Goal: Register for event/course

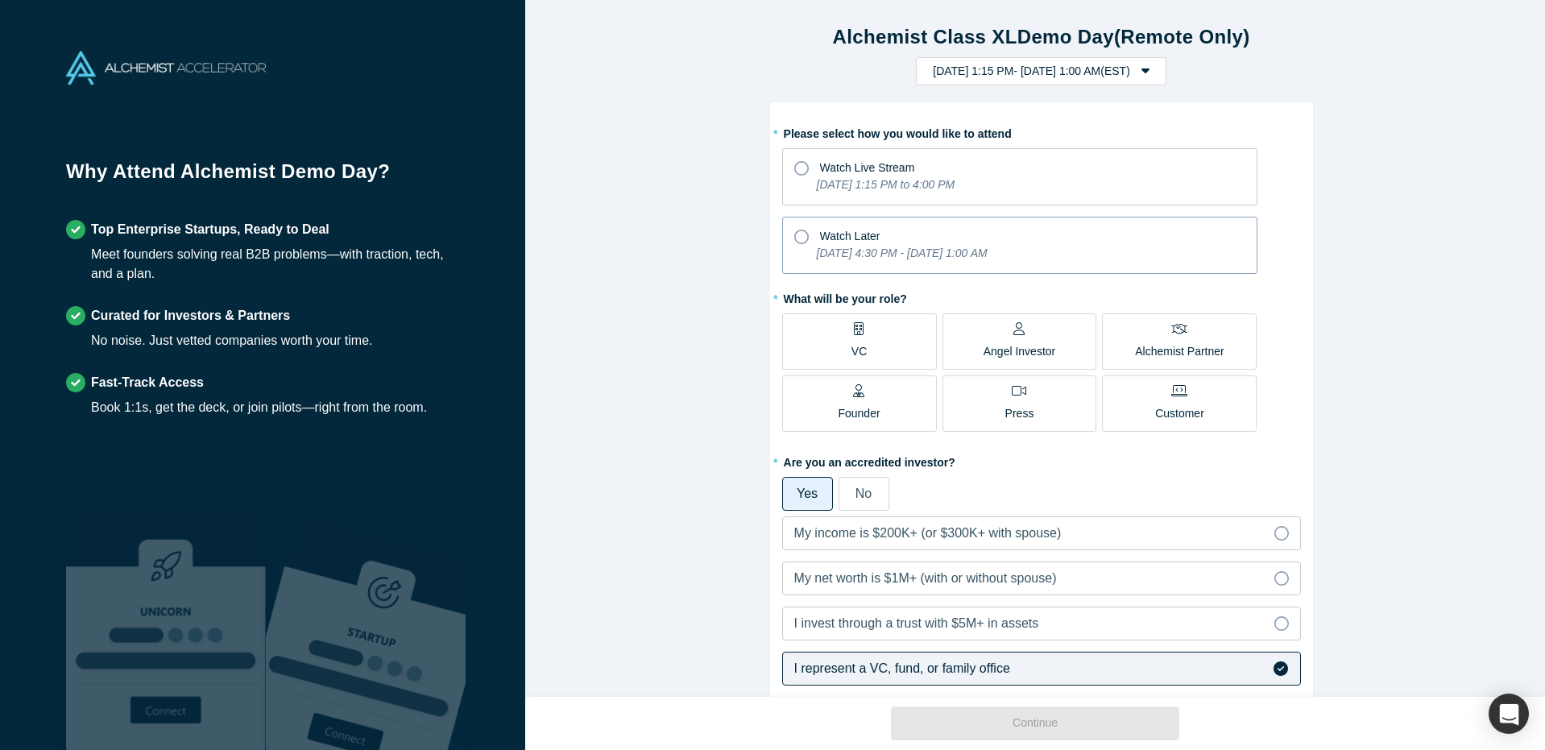
click at [864, 234] on span "Watch Later" at bounding box center [850, 236] width 60 height 13
click at [0, 0] on input "Watch Later [DATE] 4:30 PM - [DATE] 1:00 AM" at bounding box center [0, 0] width 0 height 0
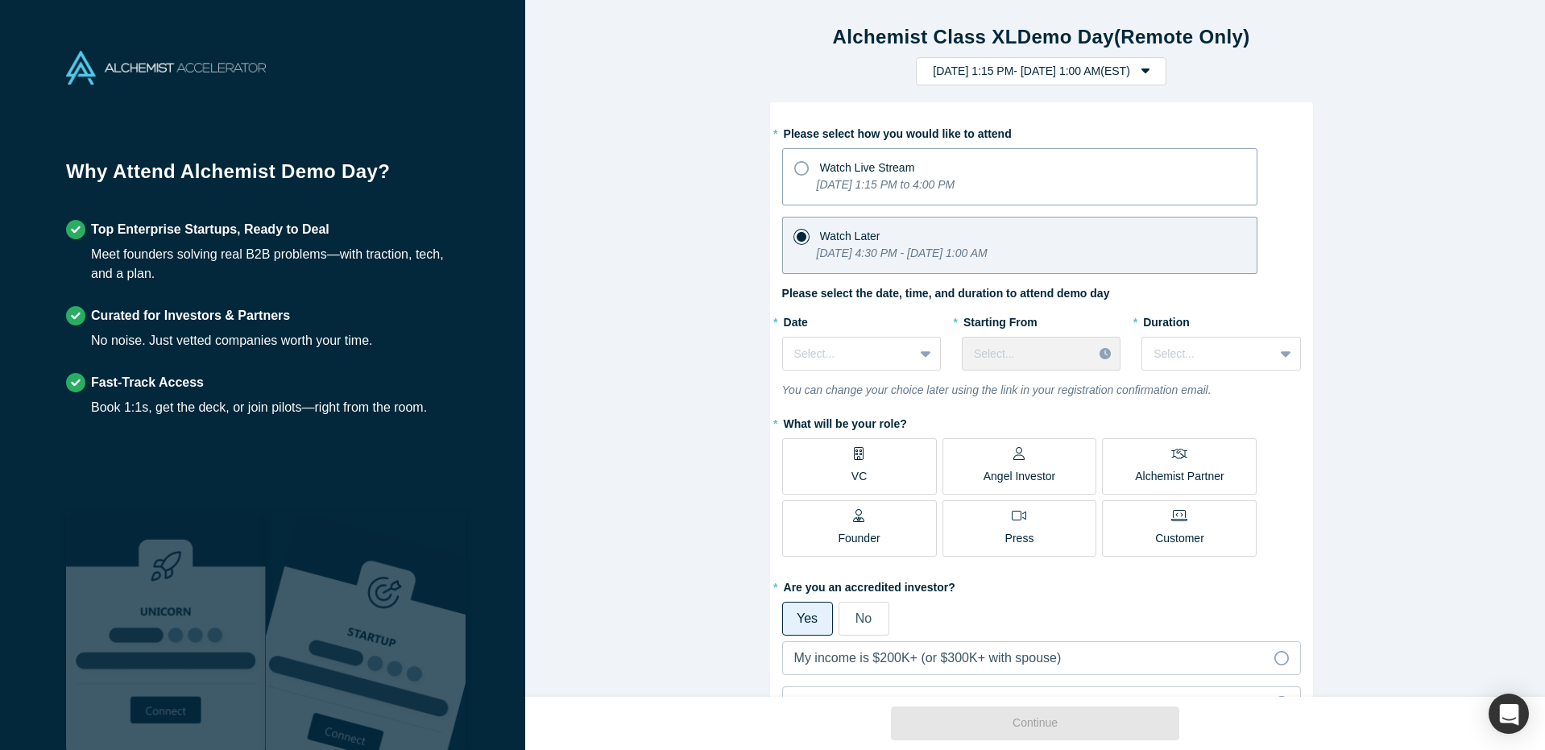
click at [872, 180] on icon "[DATE] 1:15 PM to 4:00 PM" at bounding box center [886, 184] width 139 height 13
click at [0, 0] on input "Watch Live Stream [DATE] 1:15 PM to 4:00 PM" at bounding box center [0, 0] width 0 height 0
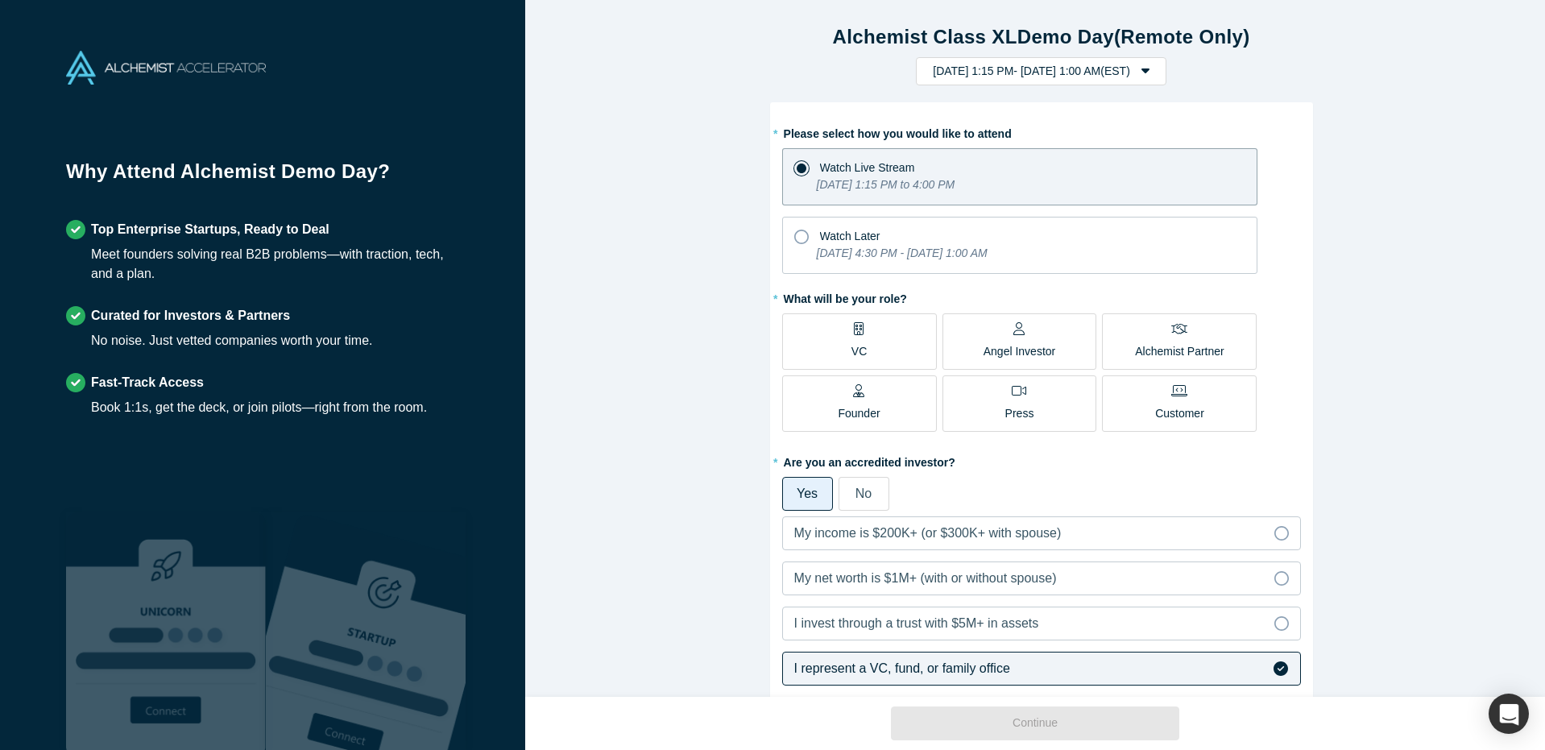
click at [836, 337] on label "VC" at bounding box center [859, 341] width 155 height 56
click at [0, 0] on input "VC" at bounding box center [0, 0] width 0 height 0
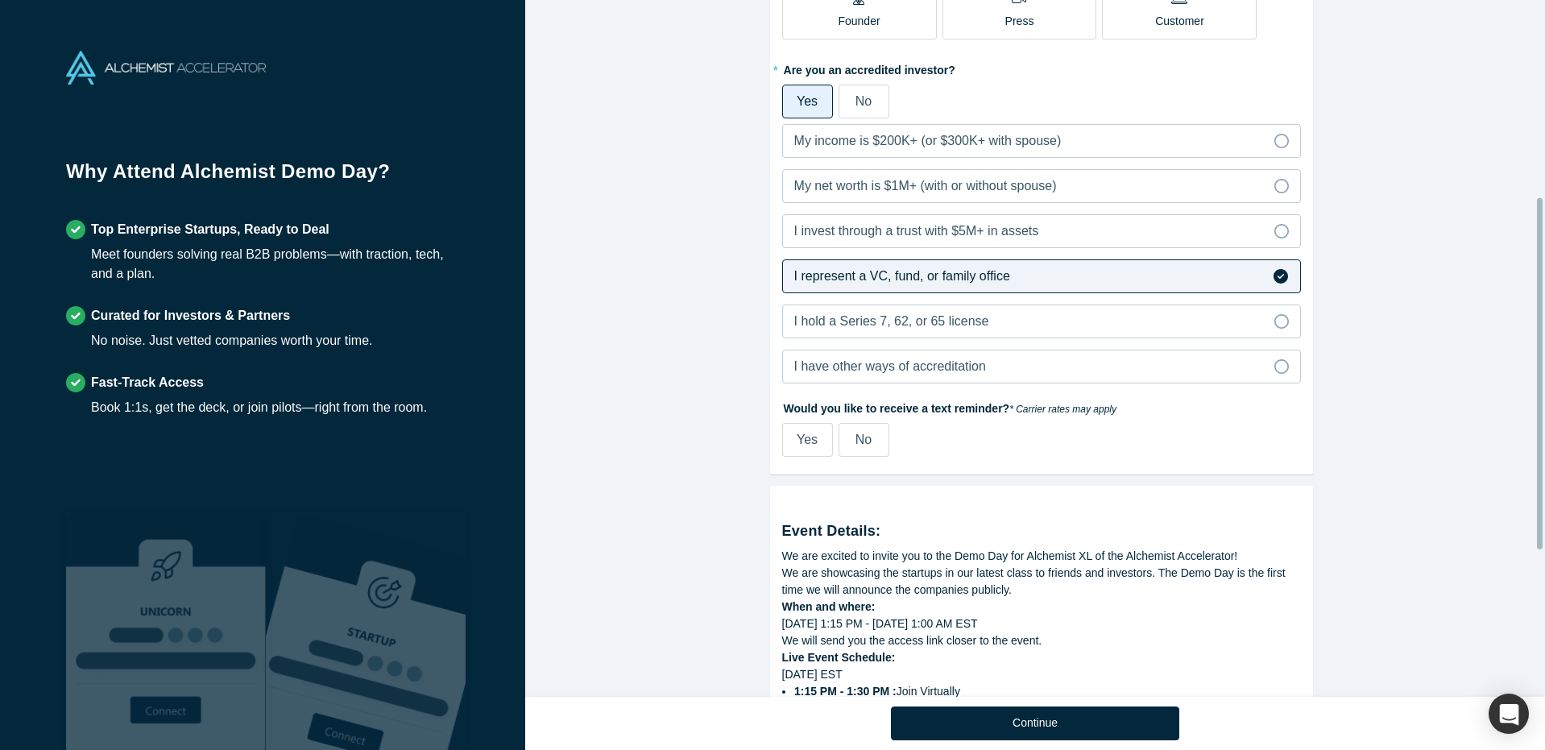
scroll to position [394, 0]
click at [804, 440] on span "Yes" at bounding box center [806, 438] width 21 height 14
click at [0, 0] on input "Yes" at bounding box center [0, 0] width 0 height 0
select select "US"
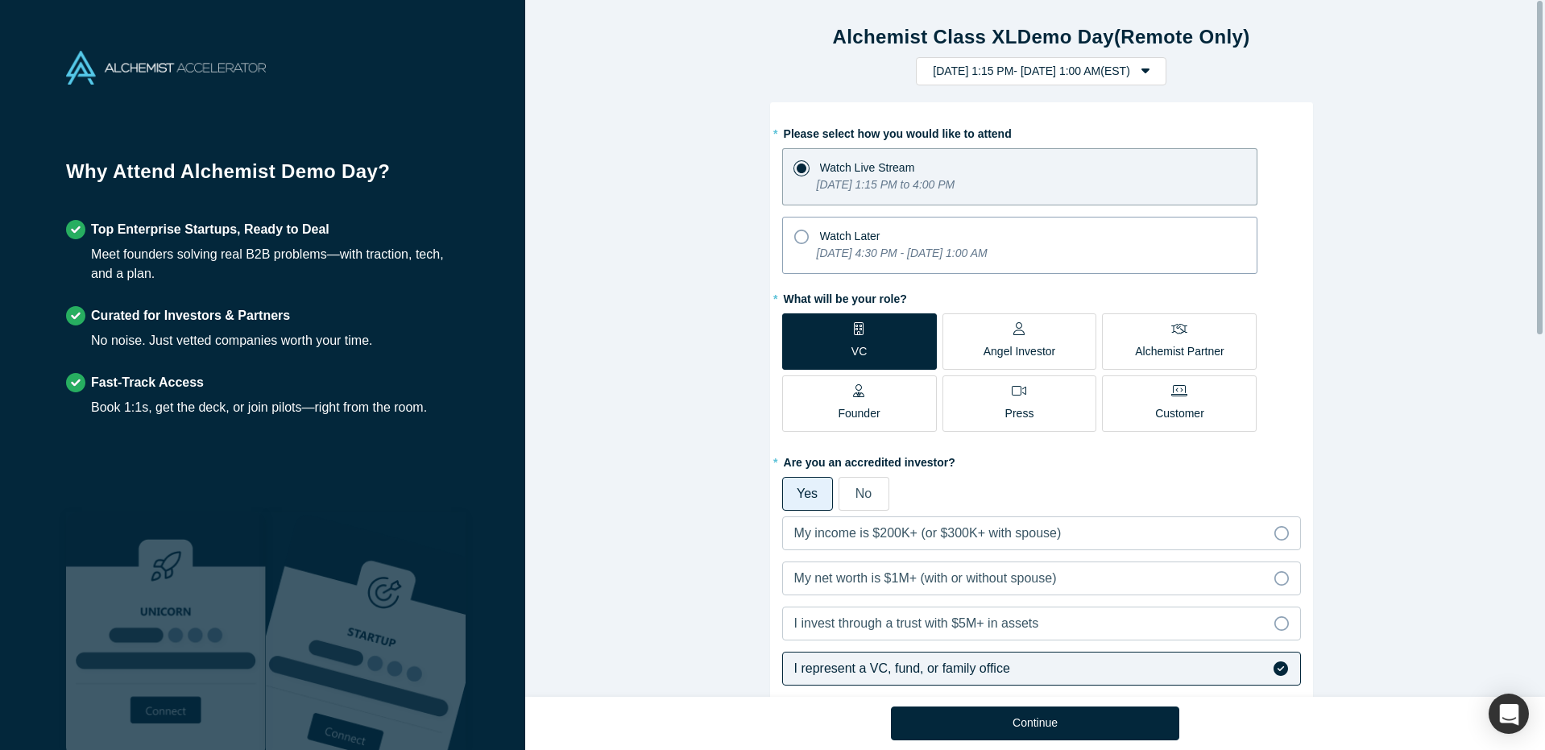
scroll to position [-1, 0]
click at [911, 219] on label "Watch Later [DATE] 4:30 PM - [DATE] 1:00 AM" at bounding box center [1019, 245] width 475 height 57
click at [0, 0] on input "Watch Later [DATE] 4:30 PM - [DATE] 1:00 AM" at bounding box center [0, 0] width 0 height 0
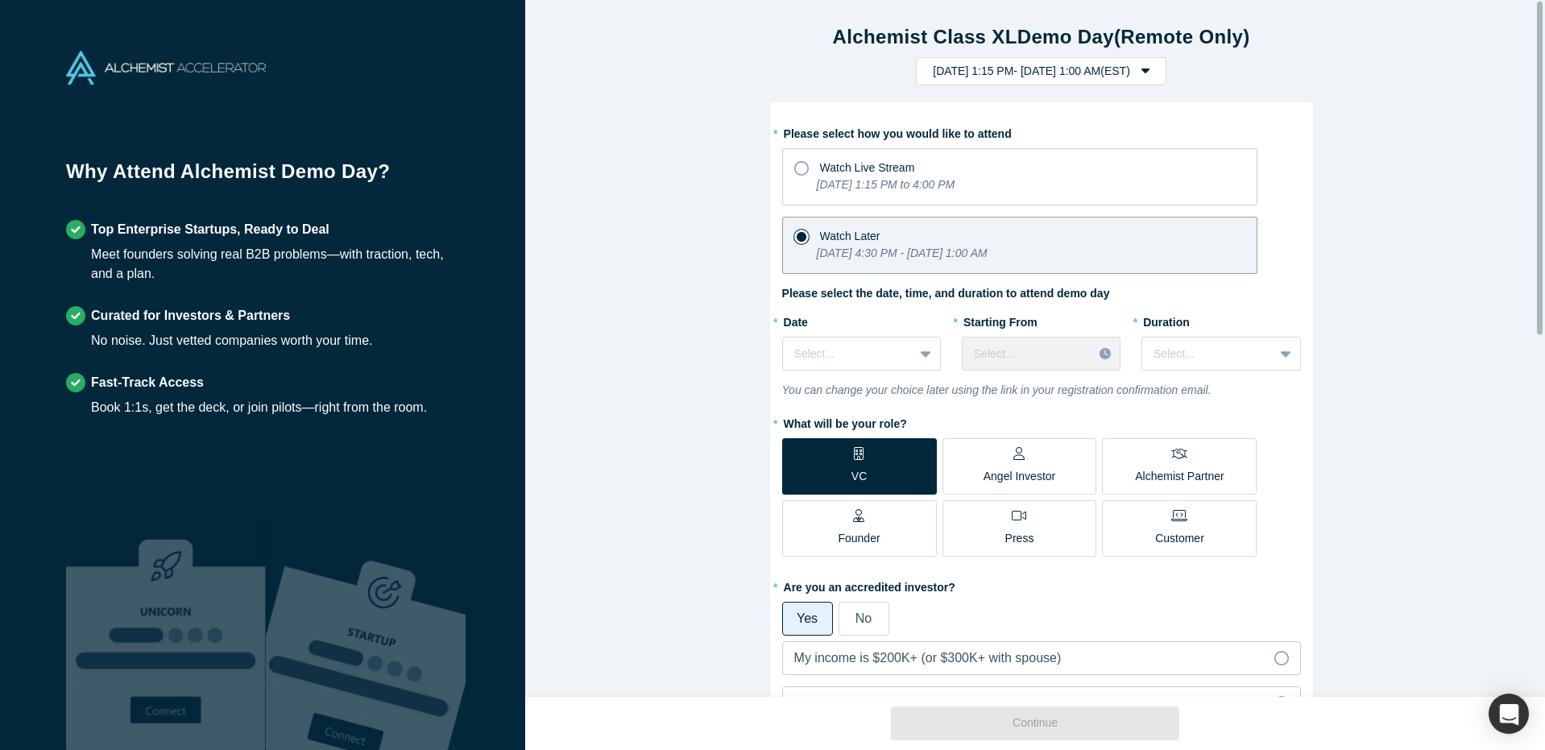
scroll to position [0, 0]
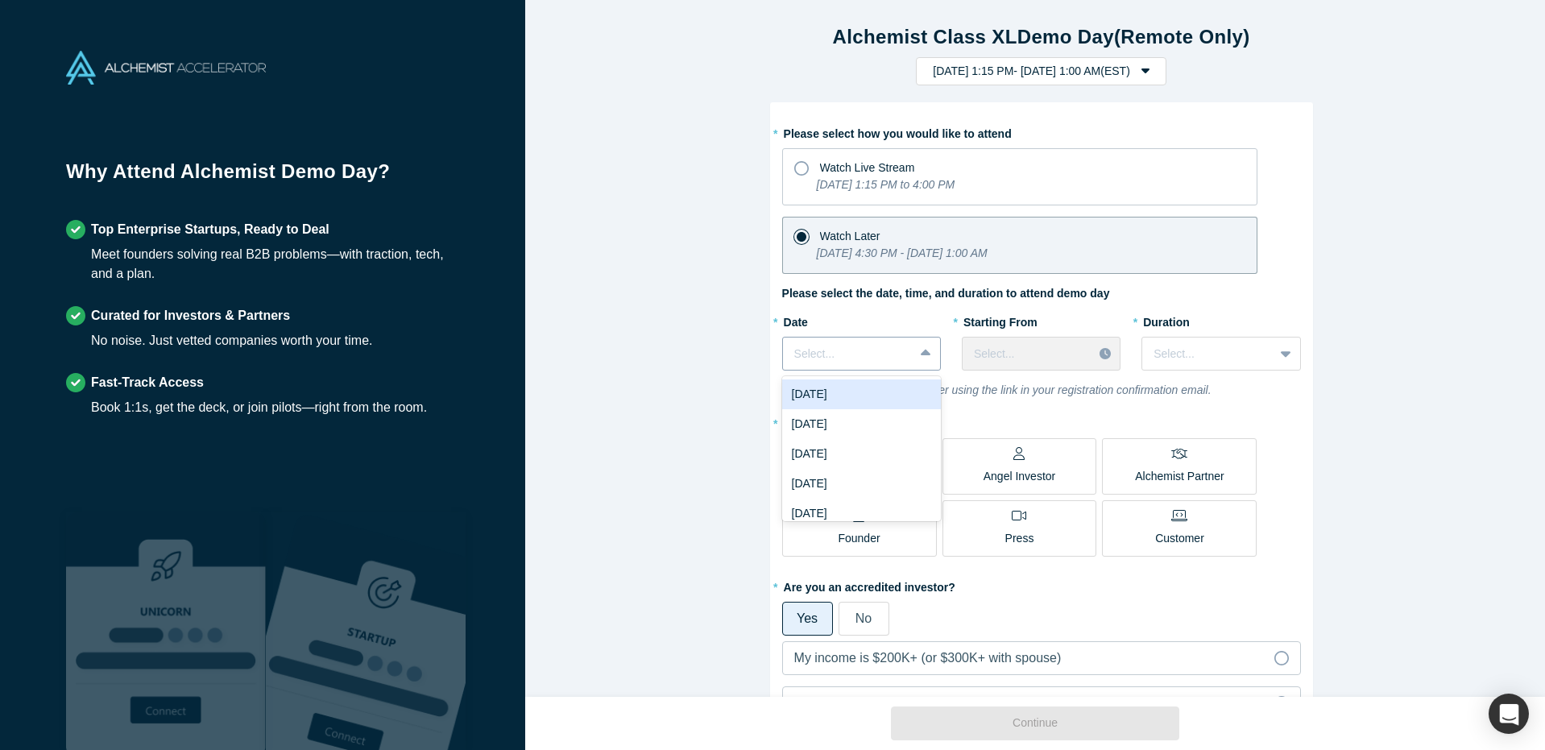
click at [848, 362] on div at bounding box center [848, 354] width 108 height 20
click at [821, 474] on div "[DATE]" at bounding box center [861, 476] width 159 height 30
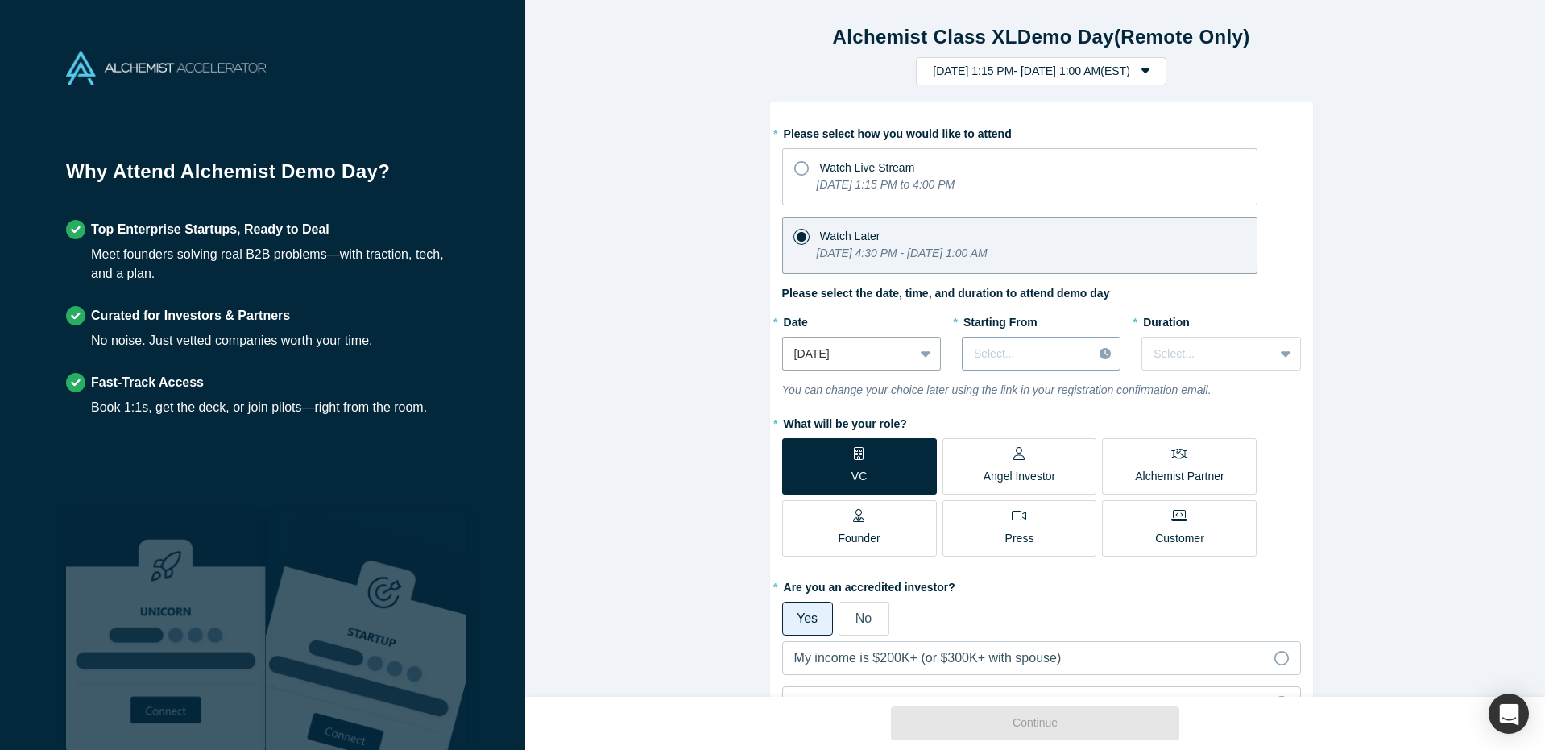
click at [1021, 354] on div at bounding box center [1027, 354] width 107 height 20
click at [1017, 411] on div "2:00 PM (EST)" at bounding box center [1041, 420] width 159 height 30
click at [1198, 353] on div at bounding box center [1207, 354] width 108 height 20
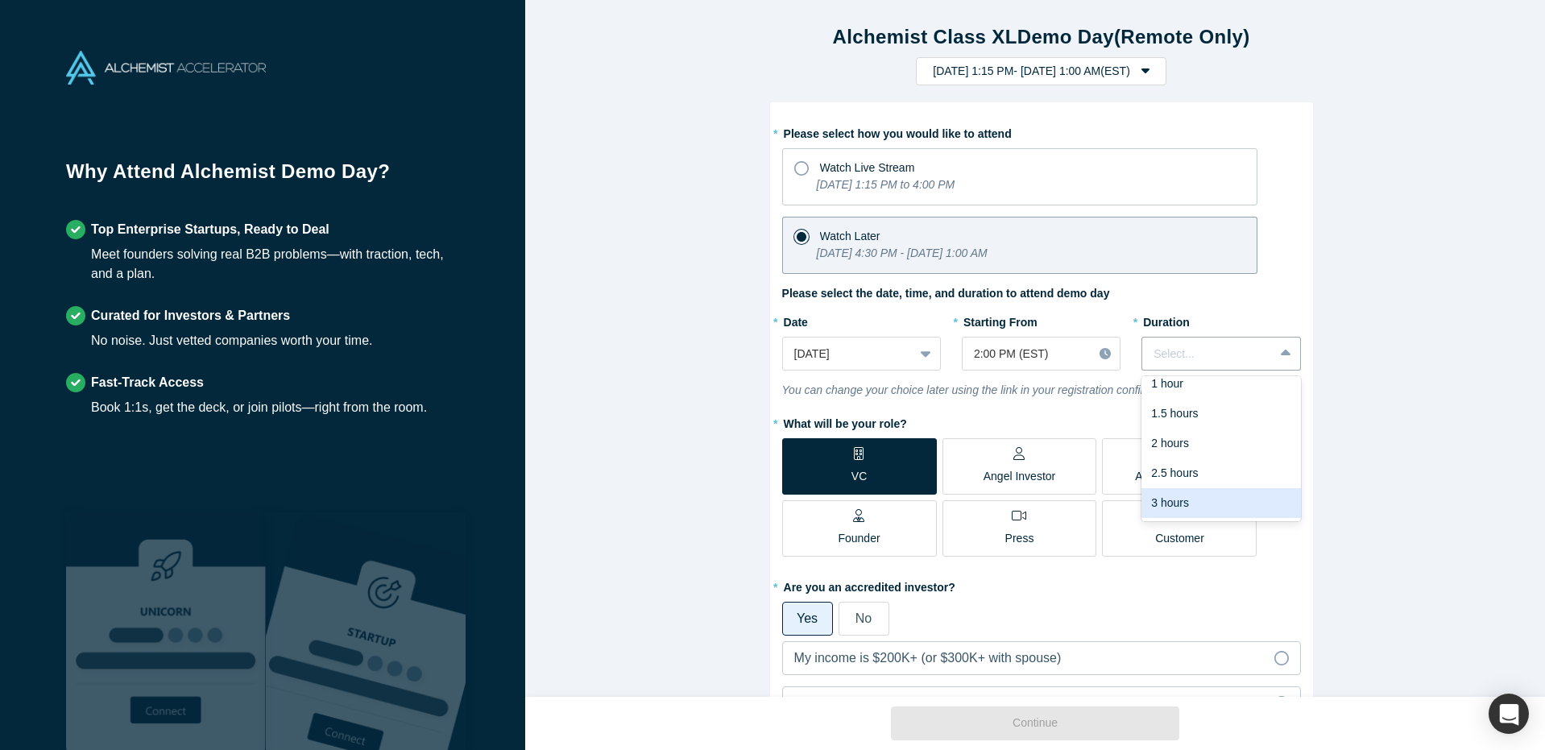
click at [1198, 496] on div "3 hours" at bounding box center [1220, 503] width 159 height 30
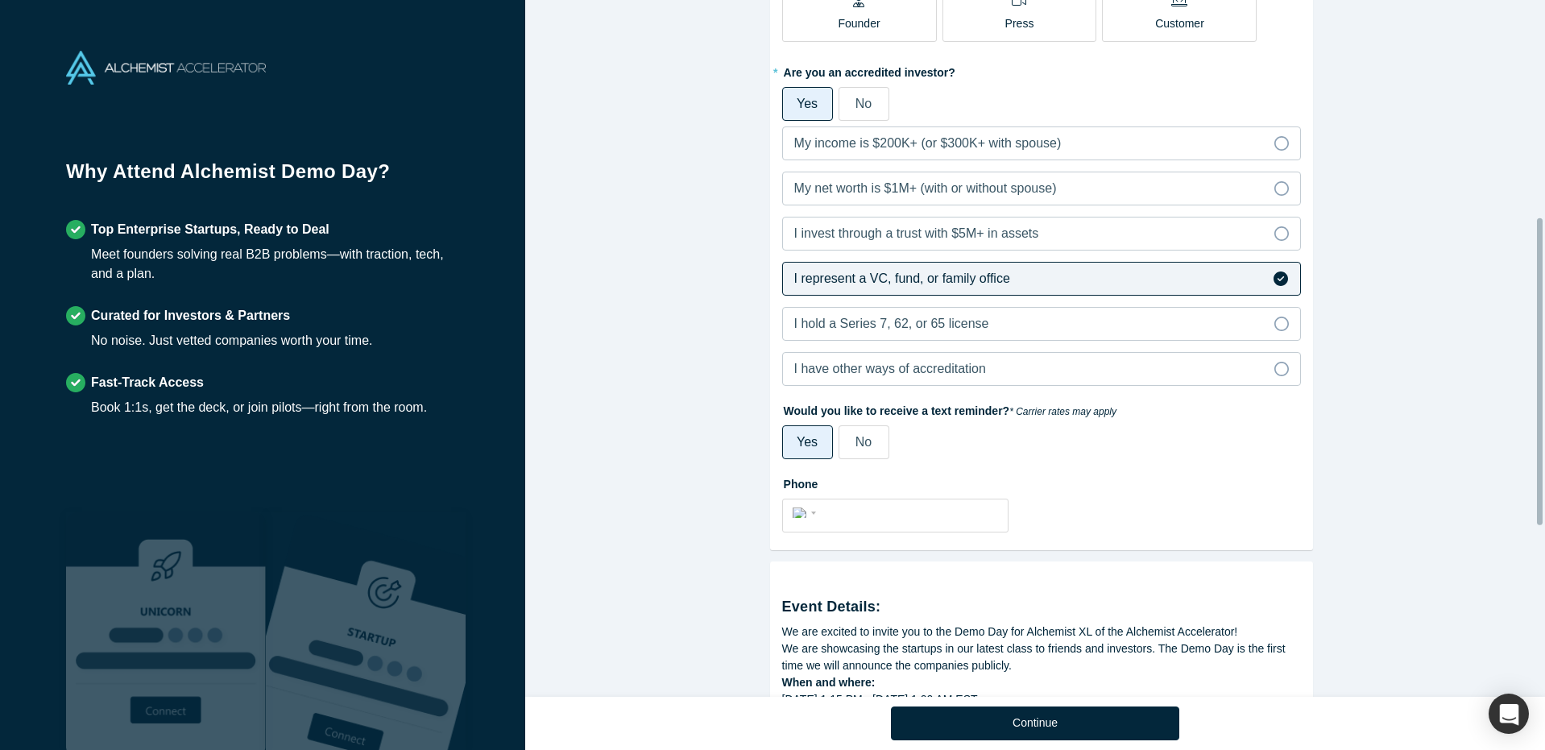
scroll to position [522, 0]
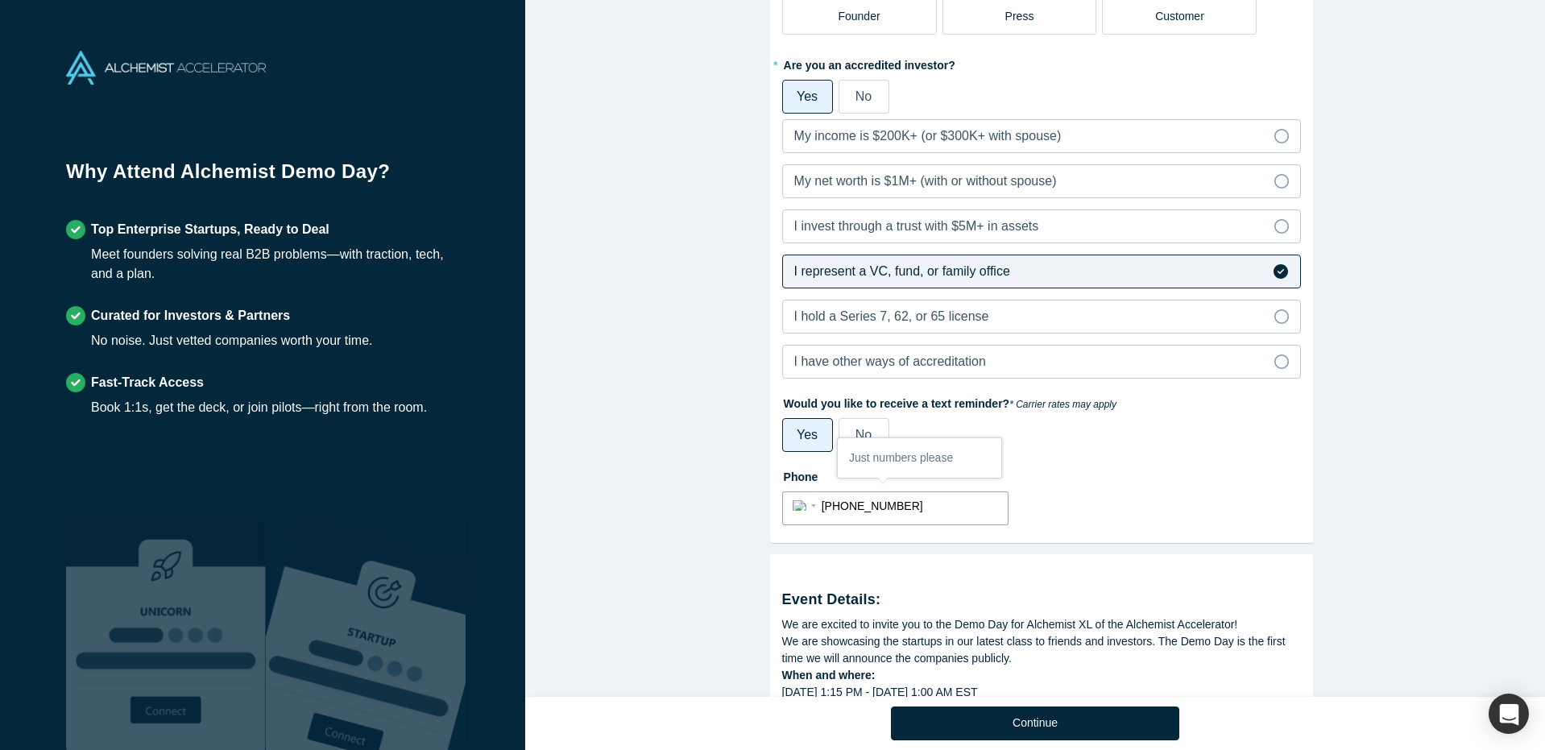
type input "[PHONE_NUMBER]"
click at [1115, 468] on label "Phone" at bounding box center [1041, 474] width 519 height 23
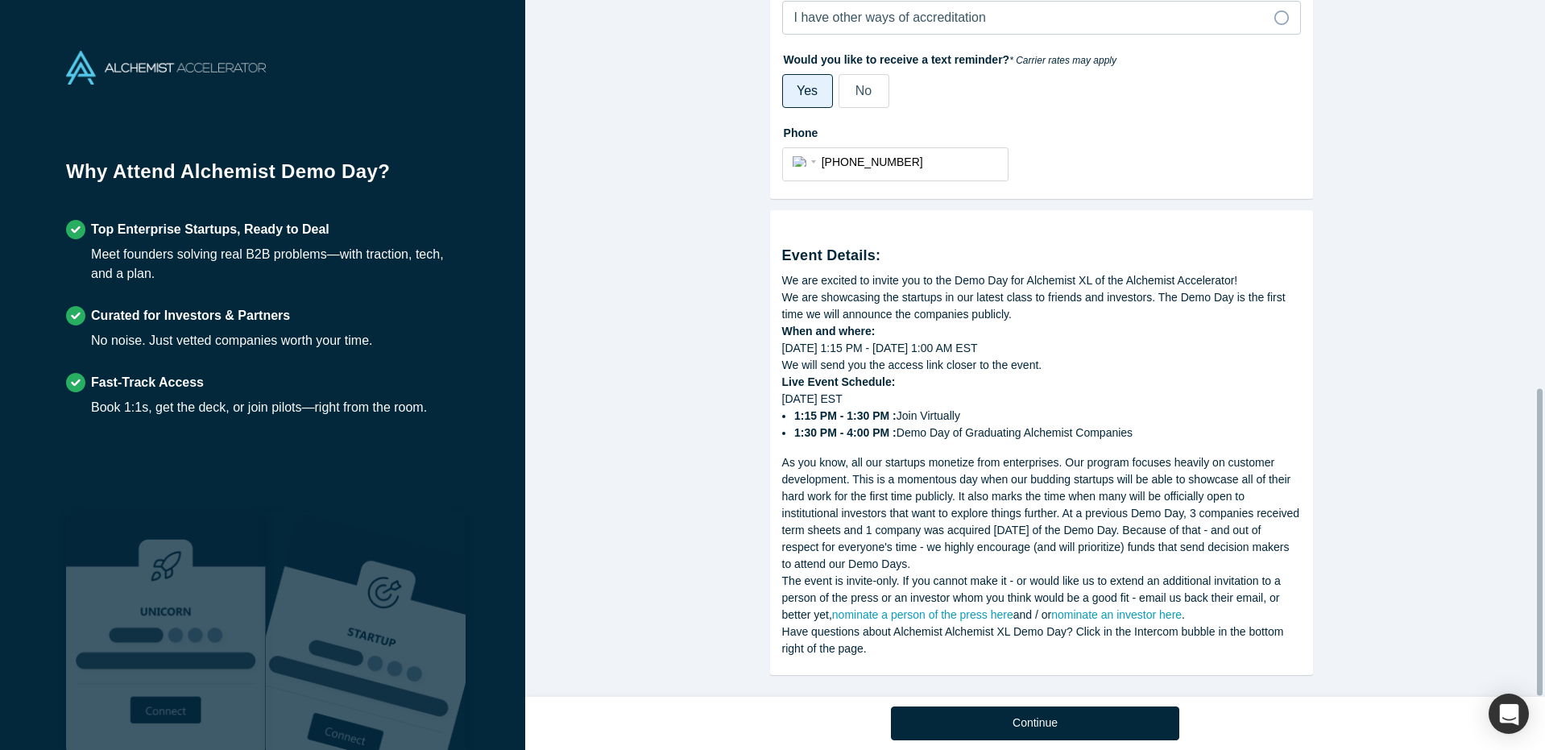
scroll to position [880, 0]
click at [1048, 706] on button "Continue" at bounding box center [1035, 723] width 288 height 34
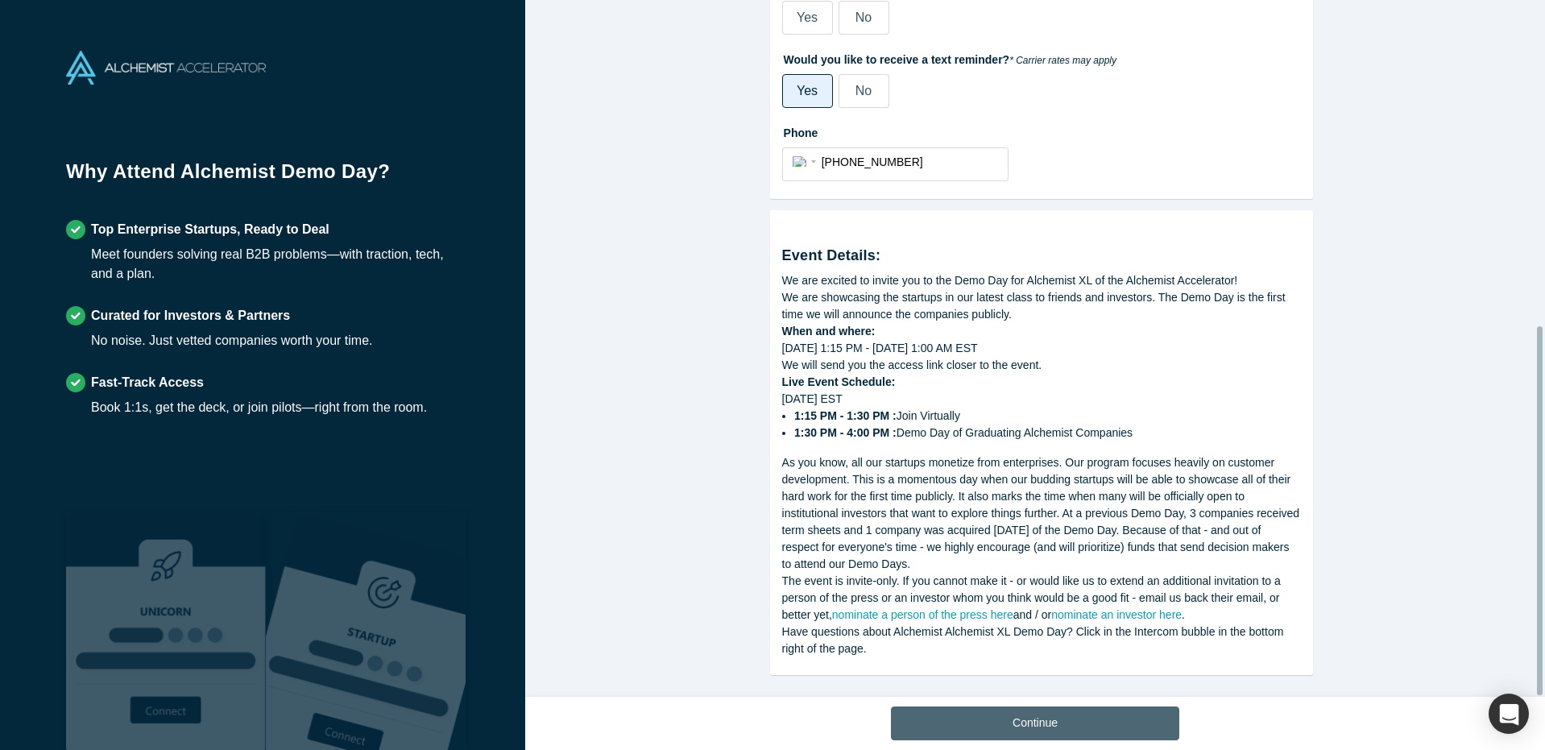
scroll to position [615, 0]
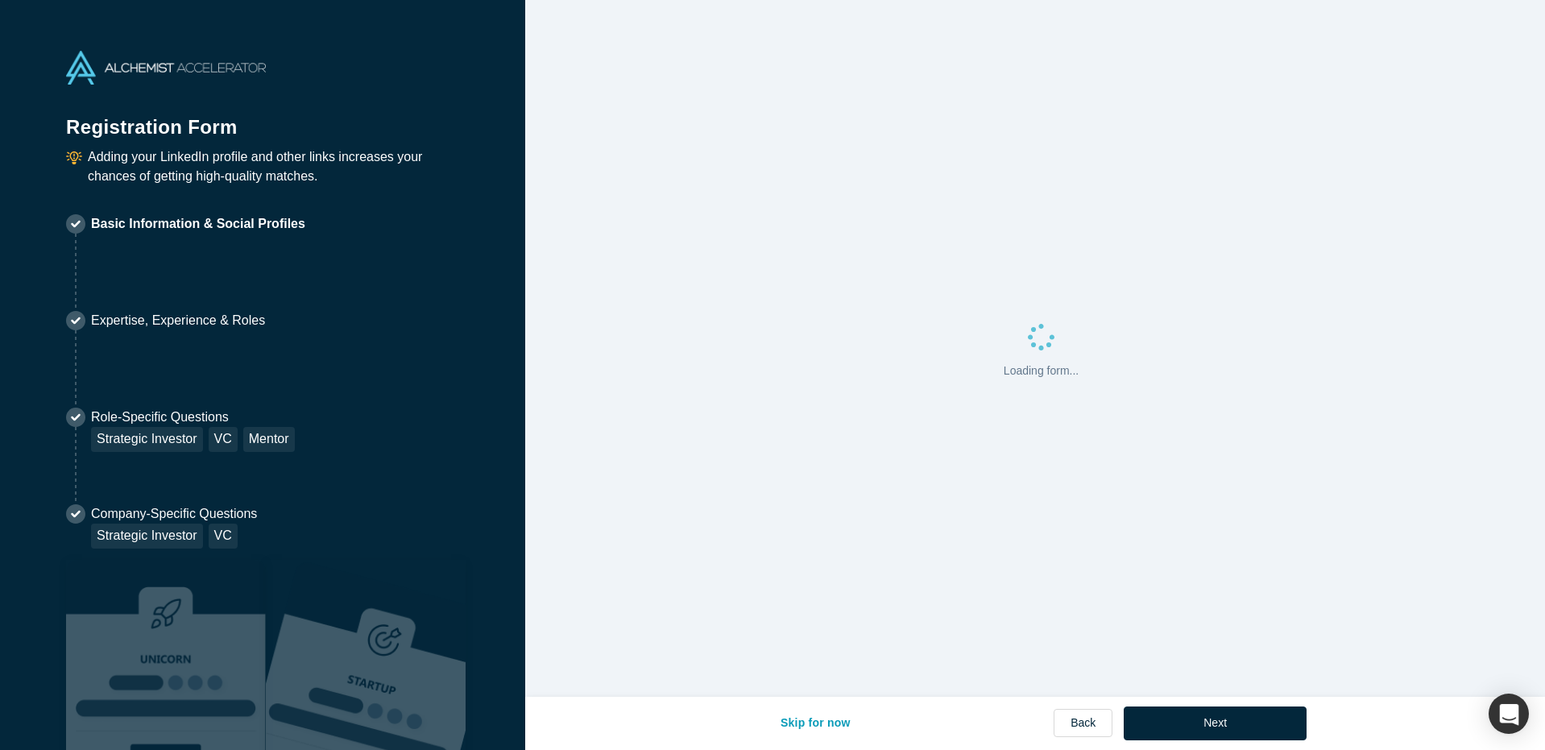
select select "US"
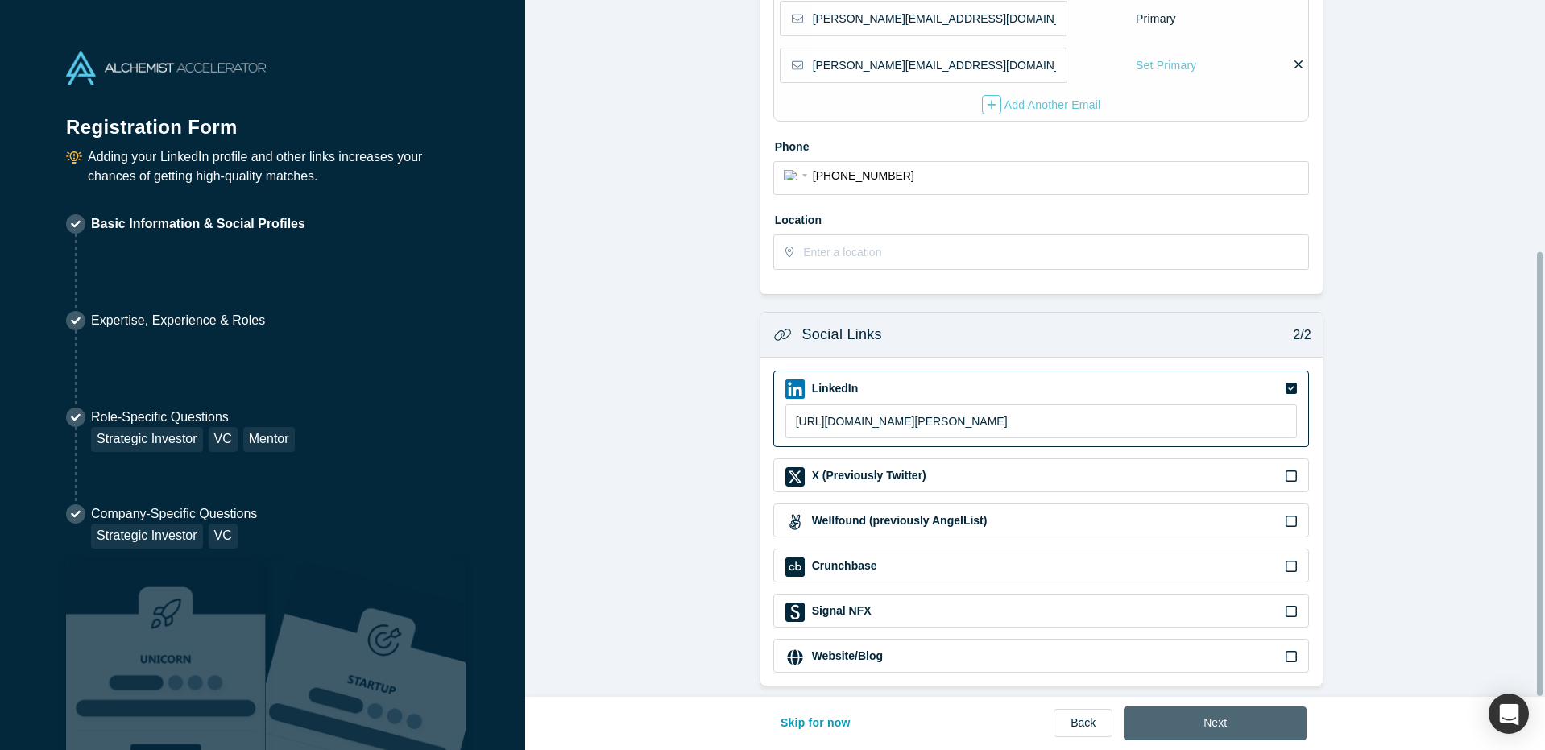
scroll to position [394, 0]
click at [1233, 709] on button "Next" at bounding box center [1214, 723] width 183 height 34
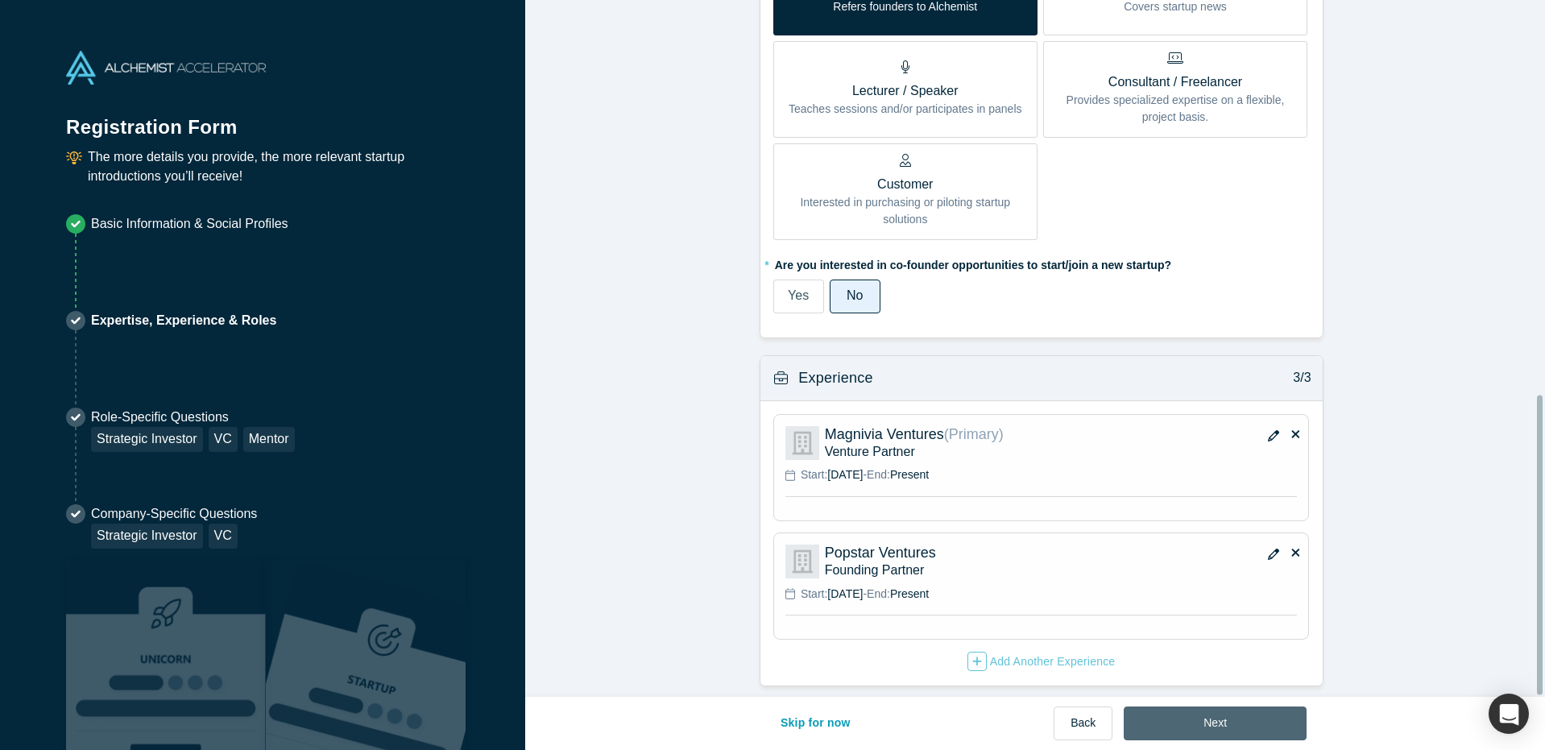
scroll to position [915, 0]
click at [1218, 732] on button "Next" at bounding box center [1214, 723] width 183 height 34
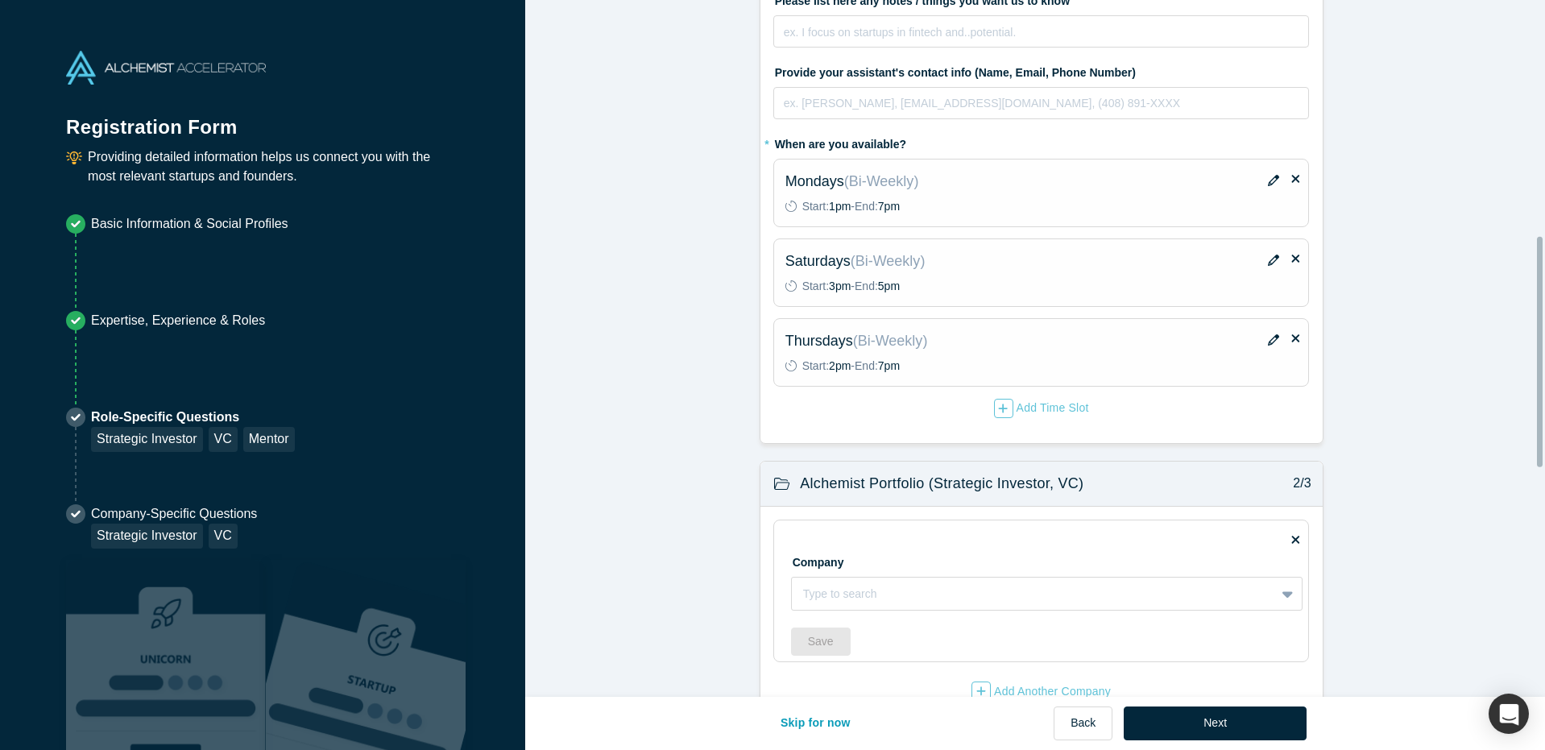
scroll to position [712, 0]
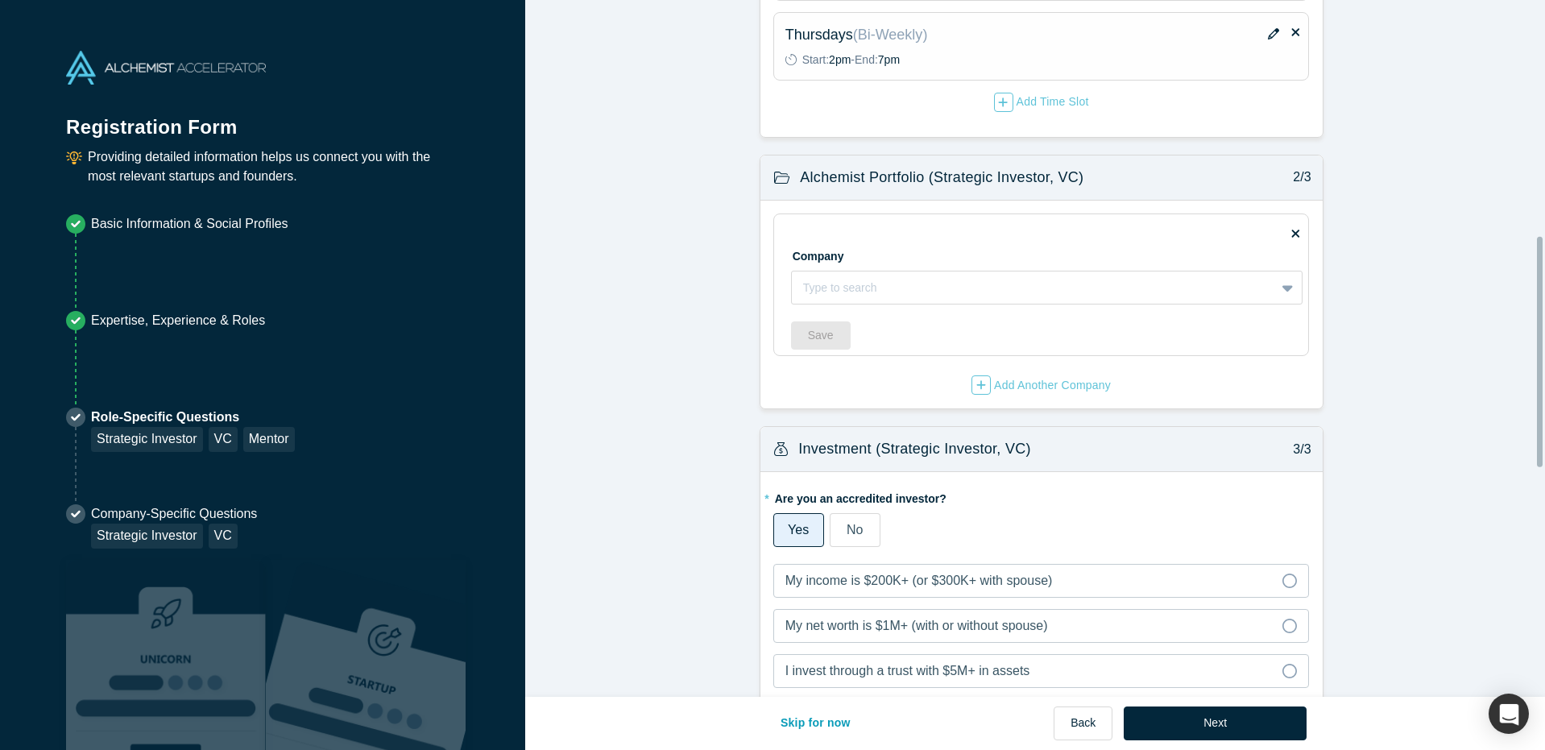
click at [1232, 740] on div "Skip for now Back Next" at bounding box center [1034, 724] width 543 height 54
click at [1239, 726] on button "Next" at bounding box center [1214, 723] width 183 height 34
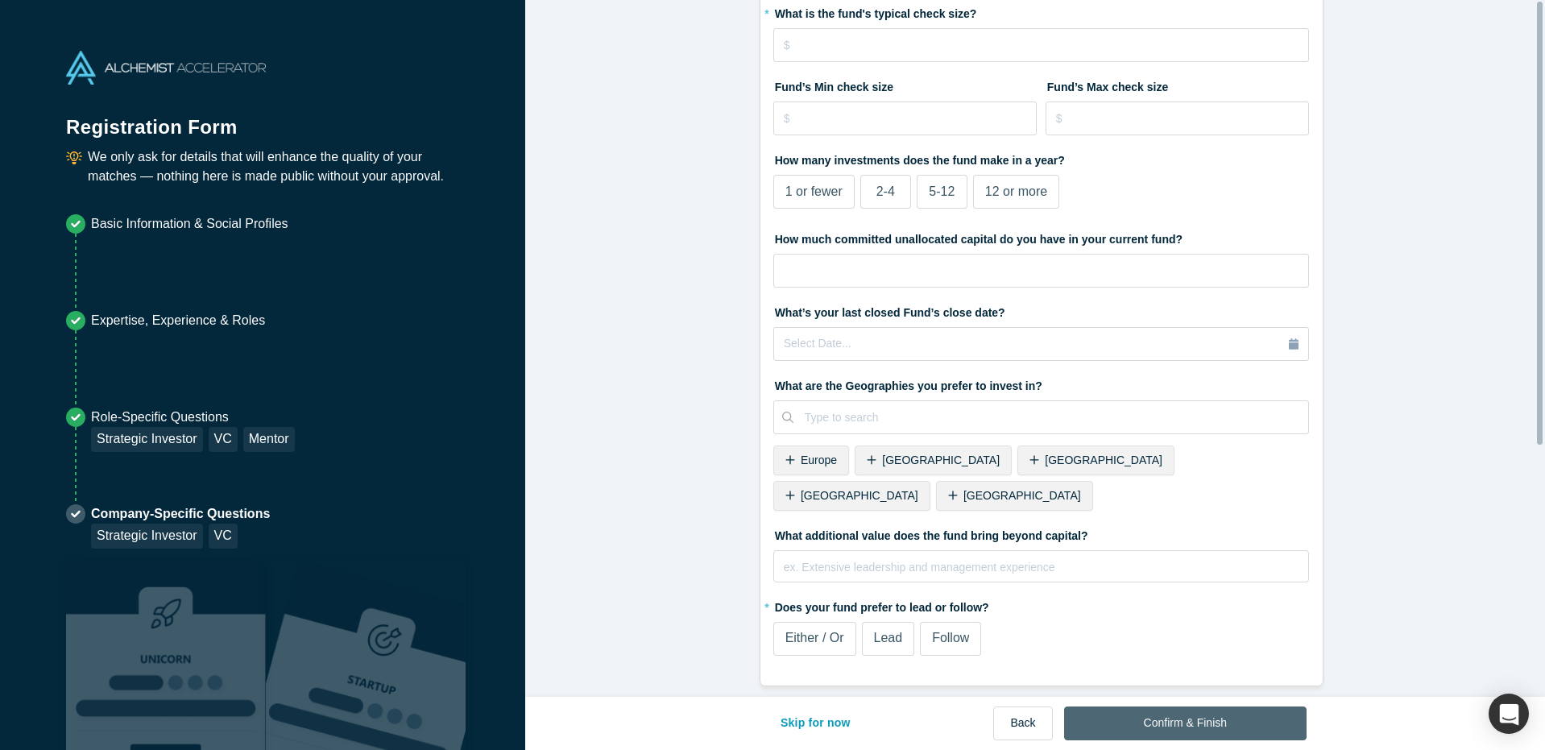
scroll to position [0, 0]
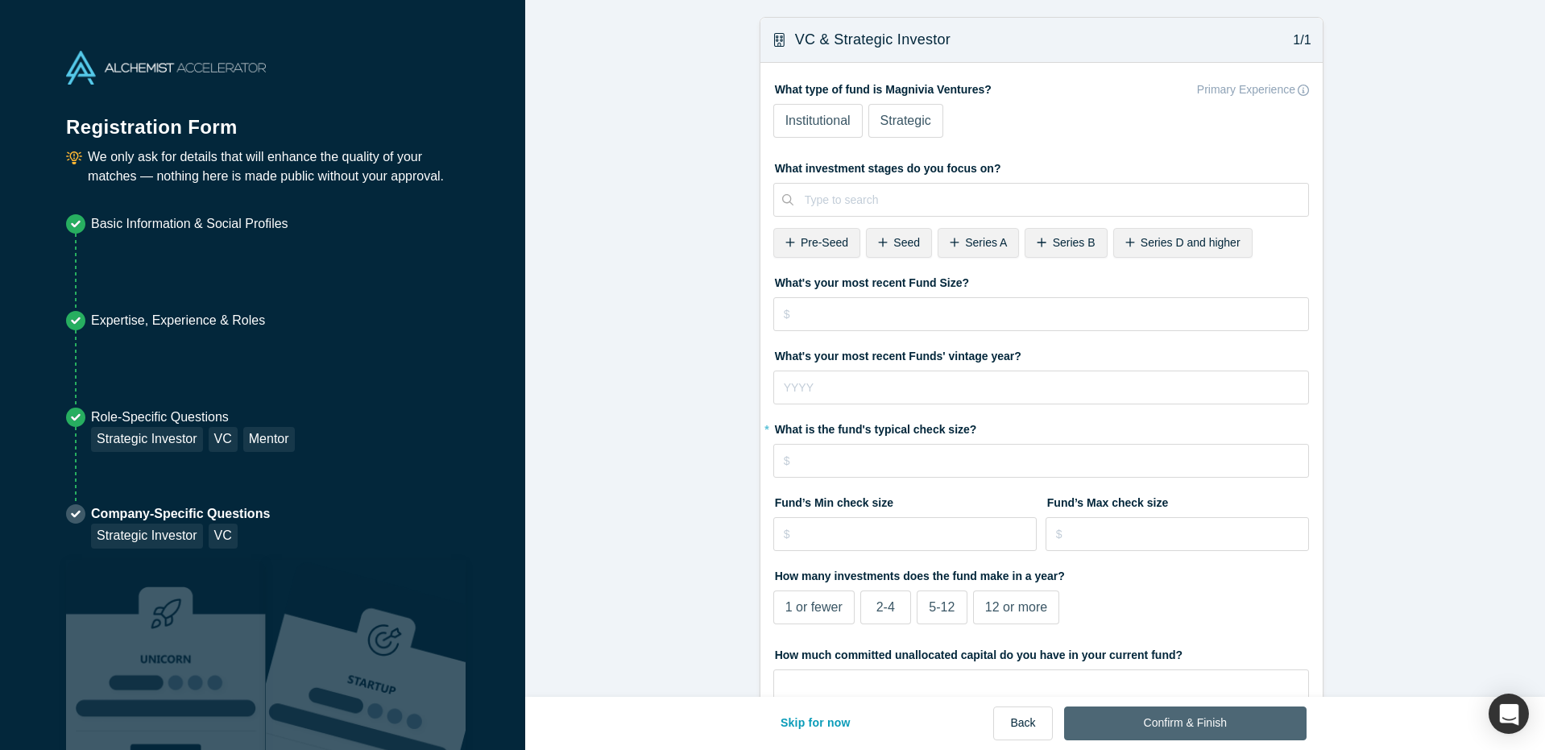
click at [1223, 727] on button "Confirm & Finish" at bounding box center [1185, 723] width 242 height 34
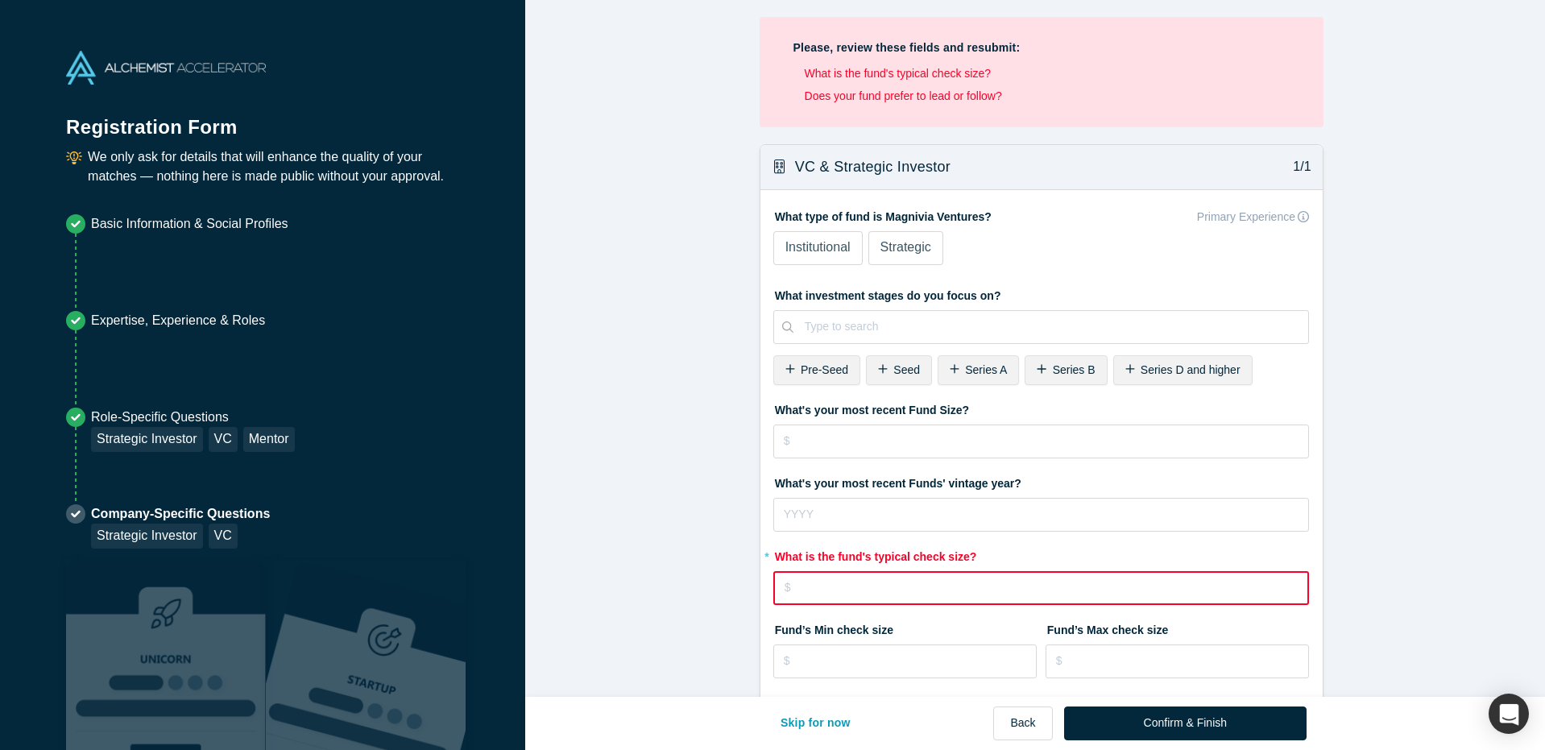
click at [809, 258] on label "Institutional" at bounding box center [817, 248] width 89 height 34
click at [0, 0] on input "Institutional" at bounding box center [0, 0] width 0 height 0
click at [891, 254] on span "Strategic" at bounding box center [905, 247] width 51 height 14
click at [0, 0] on input "Strategic" at bounding box center [0, 0] width 0 height 0
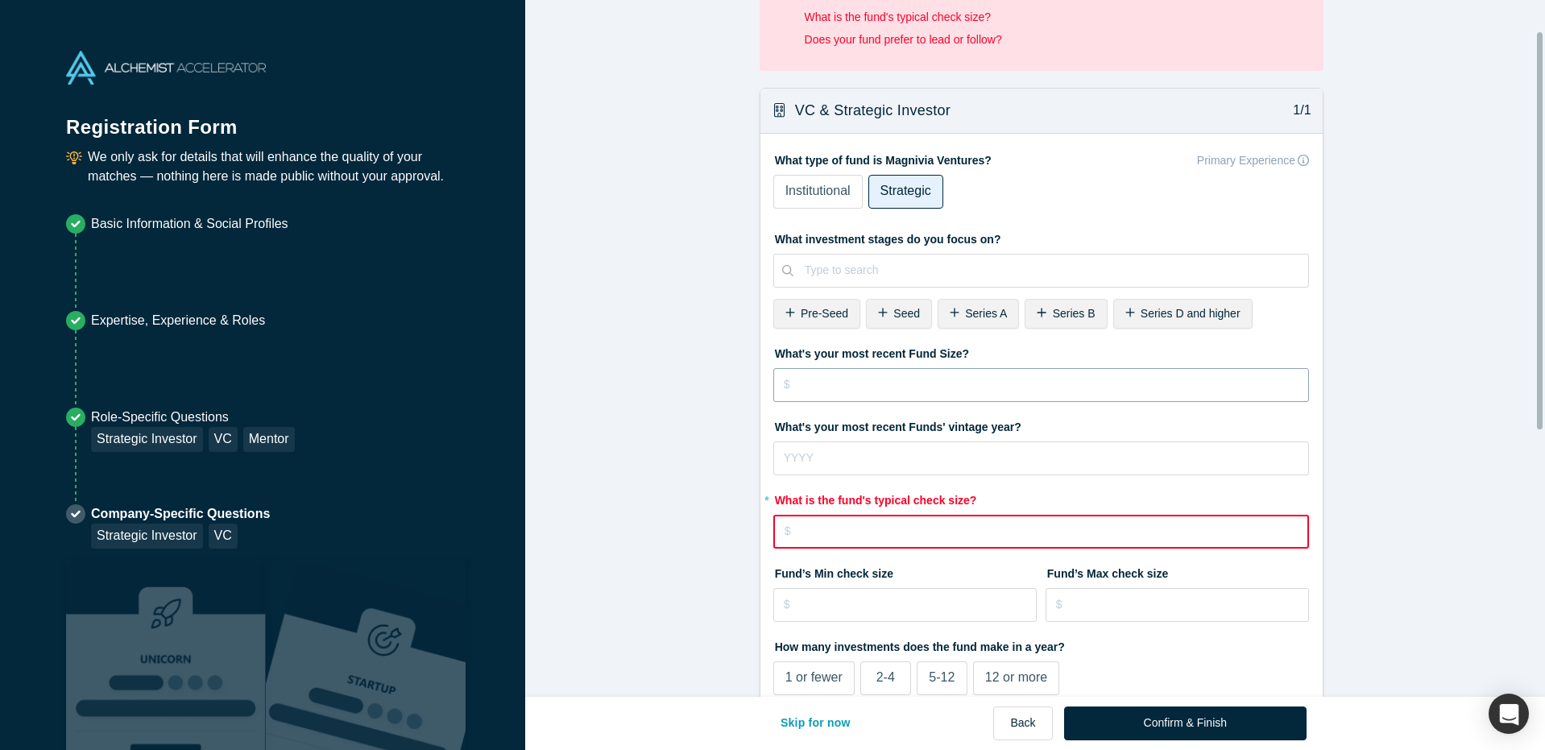
scroll to position [59, 0]
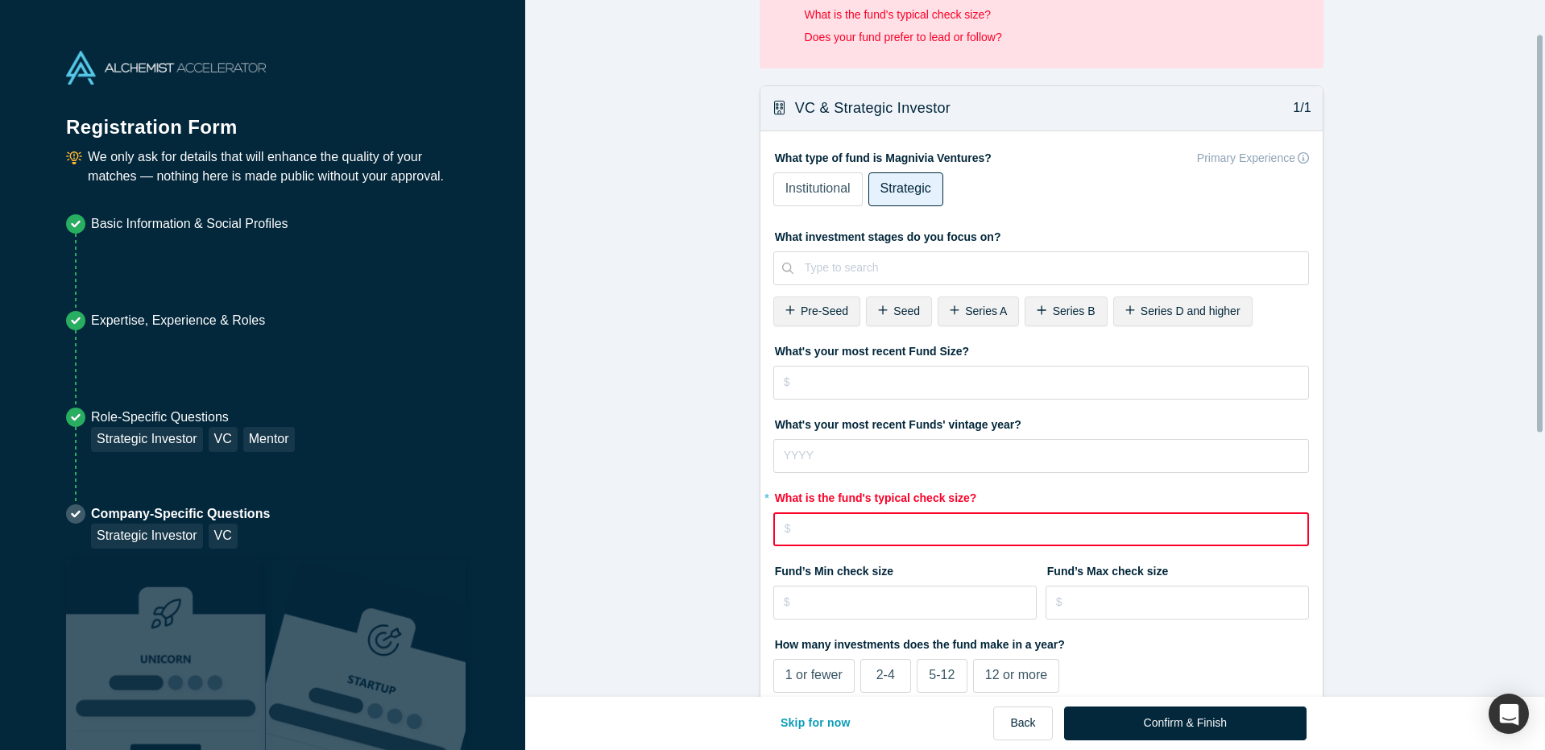
click at [913, 528] on input "tel" at bounding box center [1041, 529] width 536 height 34
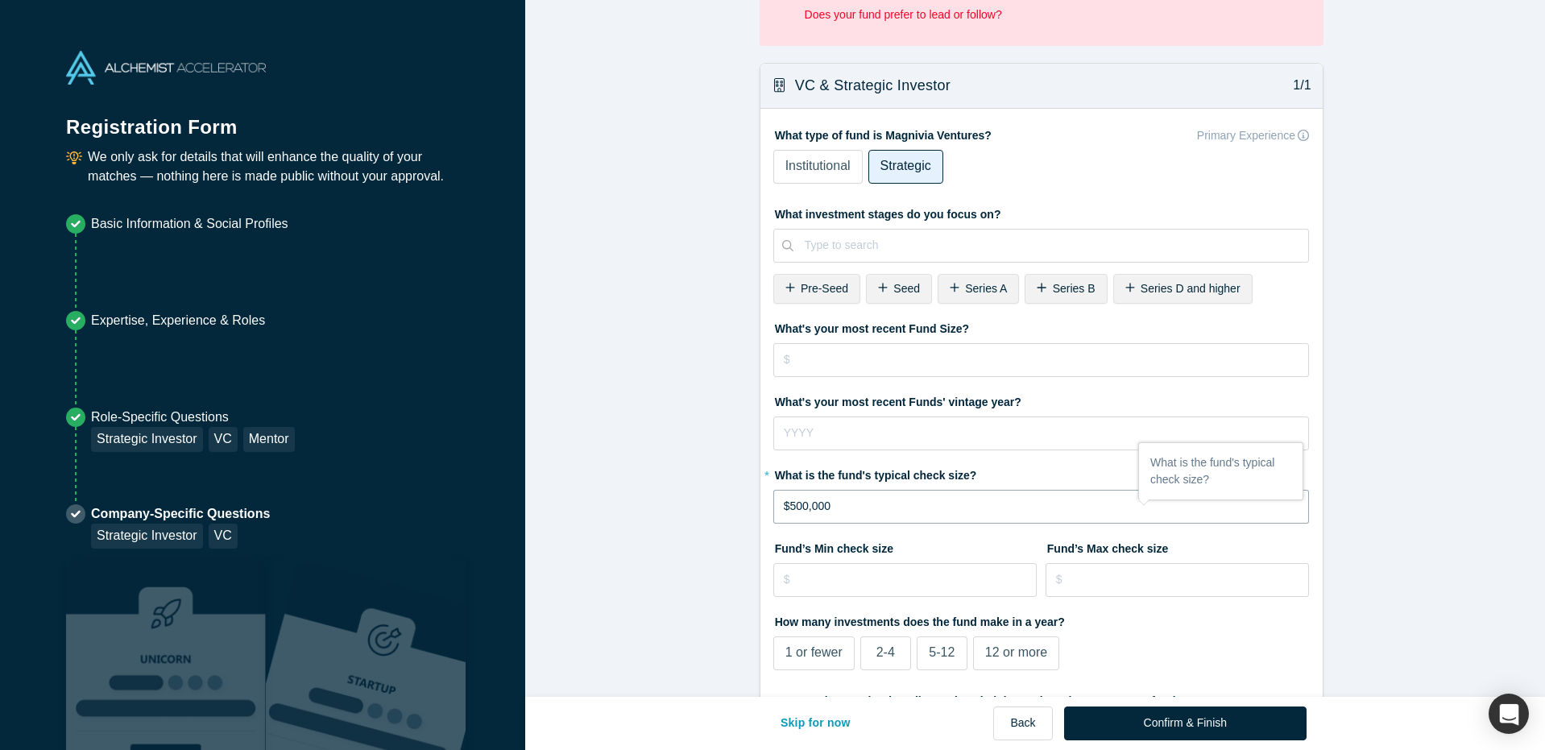
click at [783, 507] on input "$500,000" at bounding box center [1041, 507] width 536 height 34
type input "$250,000"
click at [828, 577] on input "tel" at bounding box center [905, 580] width 264 height 34
type input "$120,000"
click at [1105, 576] on input "tel" at bounding box center [1177, 580] width 264 height 34
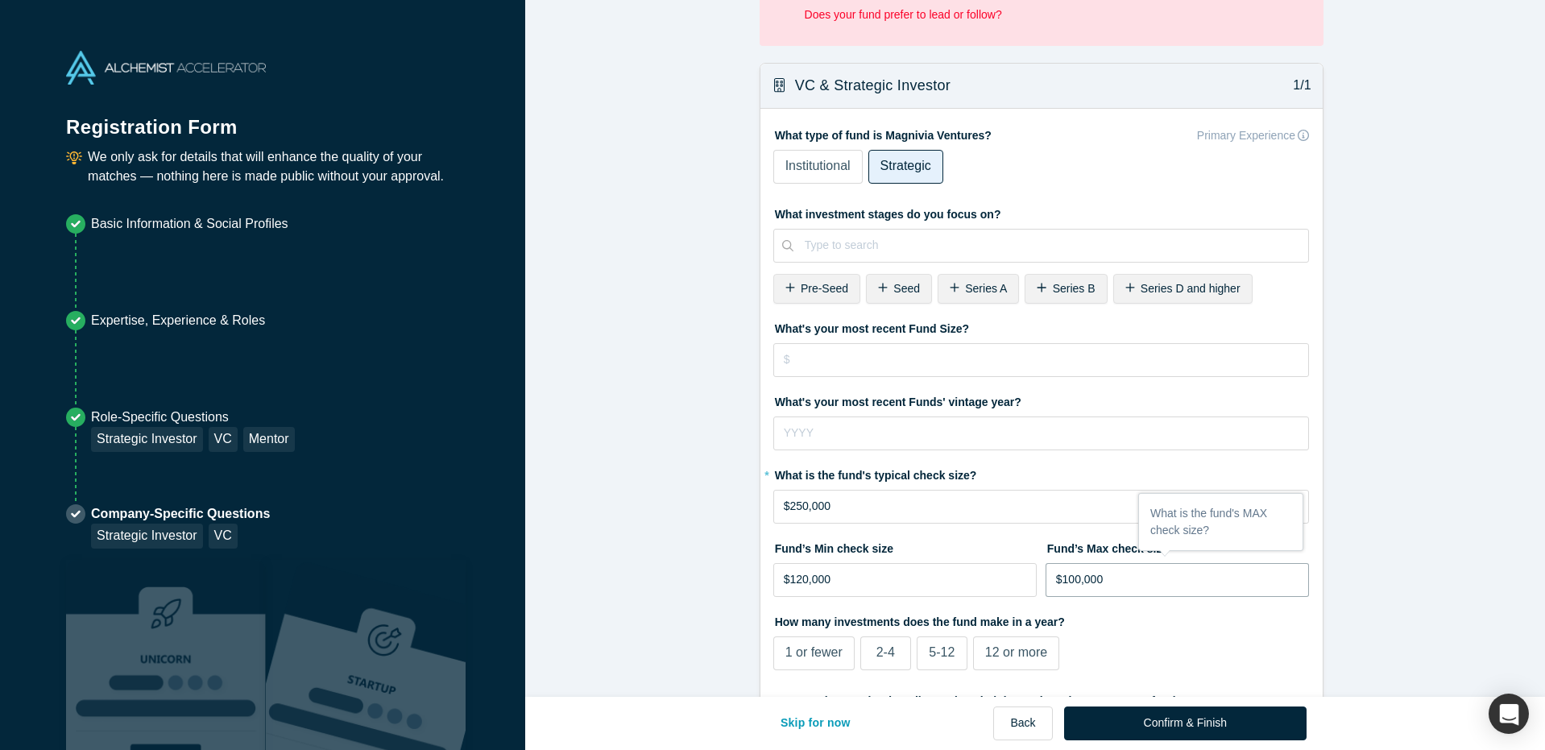
type input "$1,000,000"
click at [1210, 651] on div "How many investments does the fund make in a year? 1 or fewer 2-4 5-12 12 or mo…" at bounding box center [1041, 642] width 536 height 68
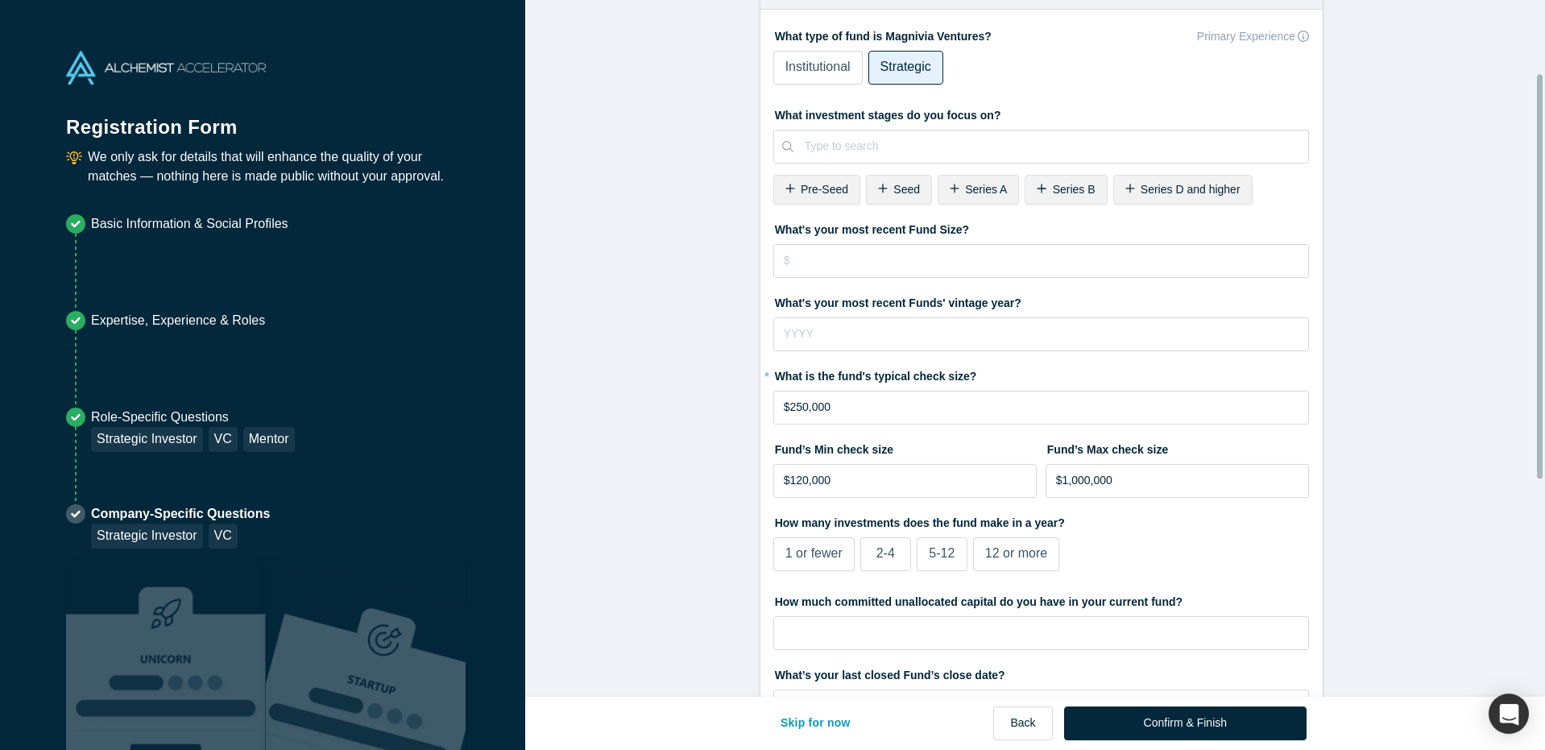
scroll to position [159, 0]
click at [829, 547] on span "1 or fewer" at bounding box center [813, 551] width 57 height 14
click at [0, 0] on input "1 or fewer" at bounding box center [0, 0] width 0 height 0
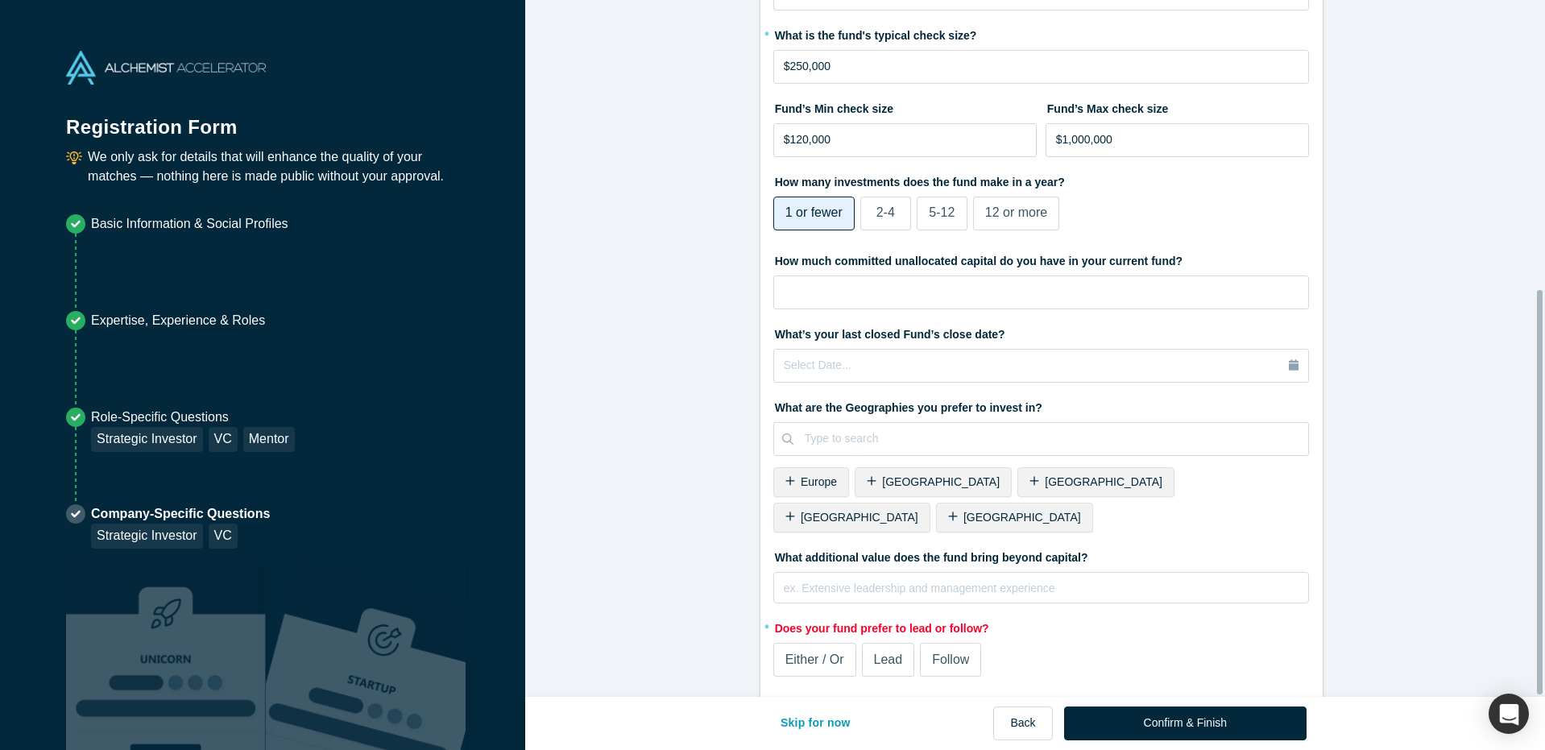
scroll to position [498, 0]
click at [821, 653] on span "Either / Or" at bounding box center [814, 660] width 59 height 14
click at [0, 0] on input "Either / Or" at bounding box center [0, 0] width 0 height 0
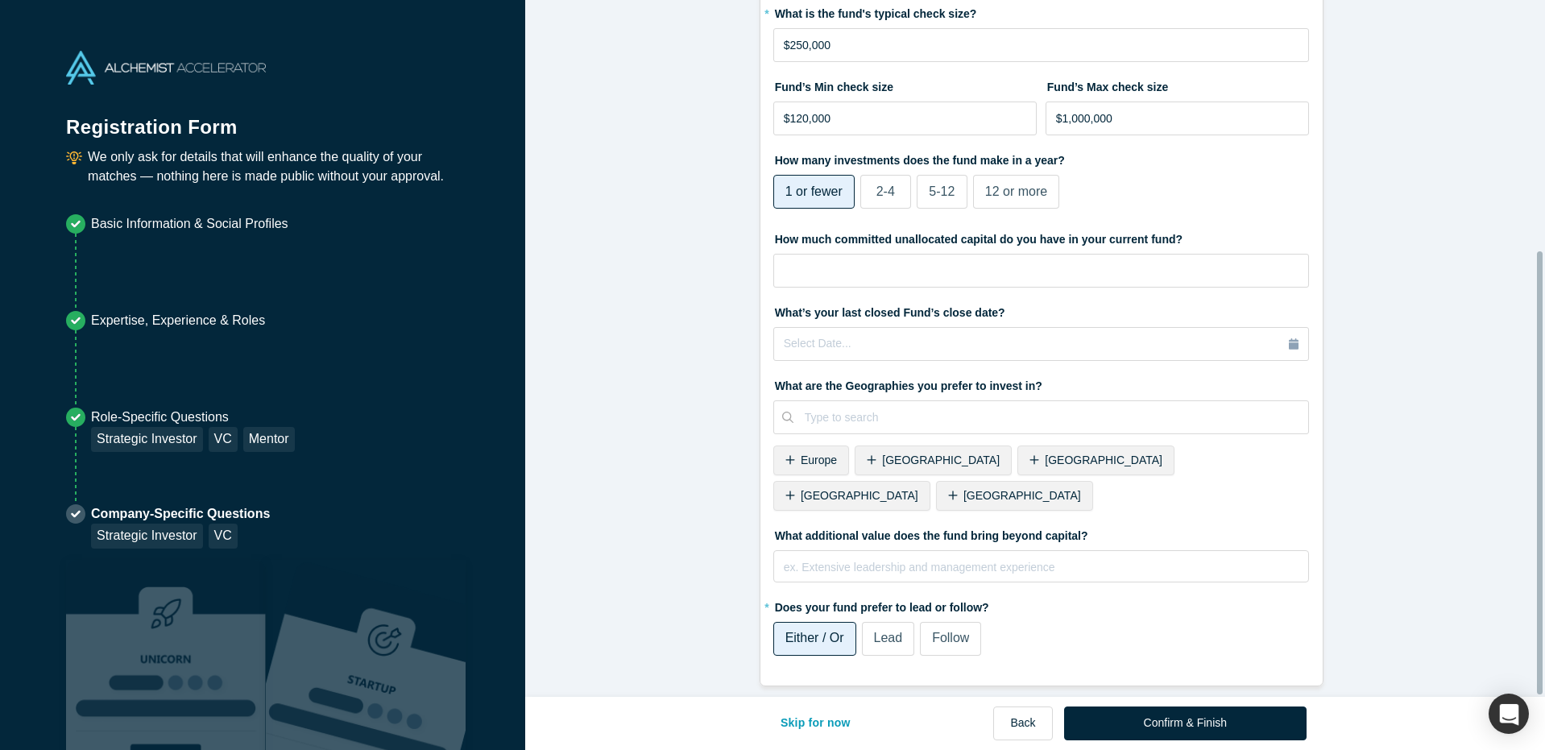
scroll to position [392, 0]
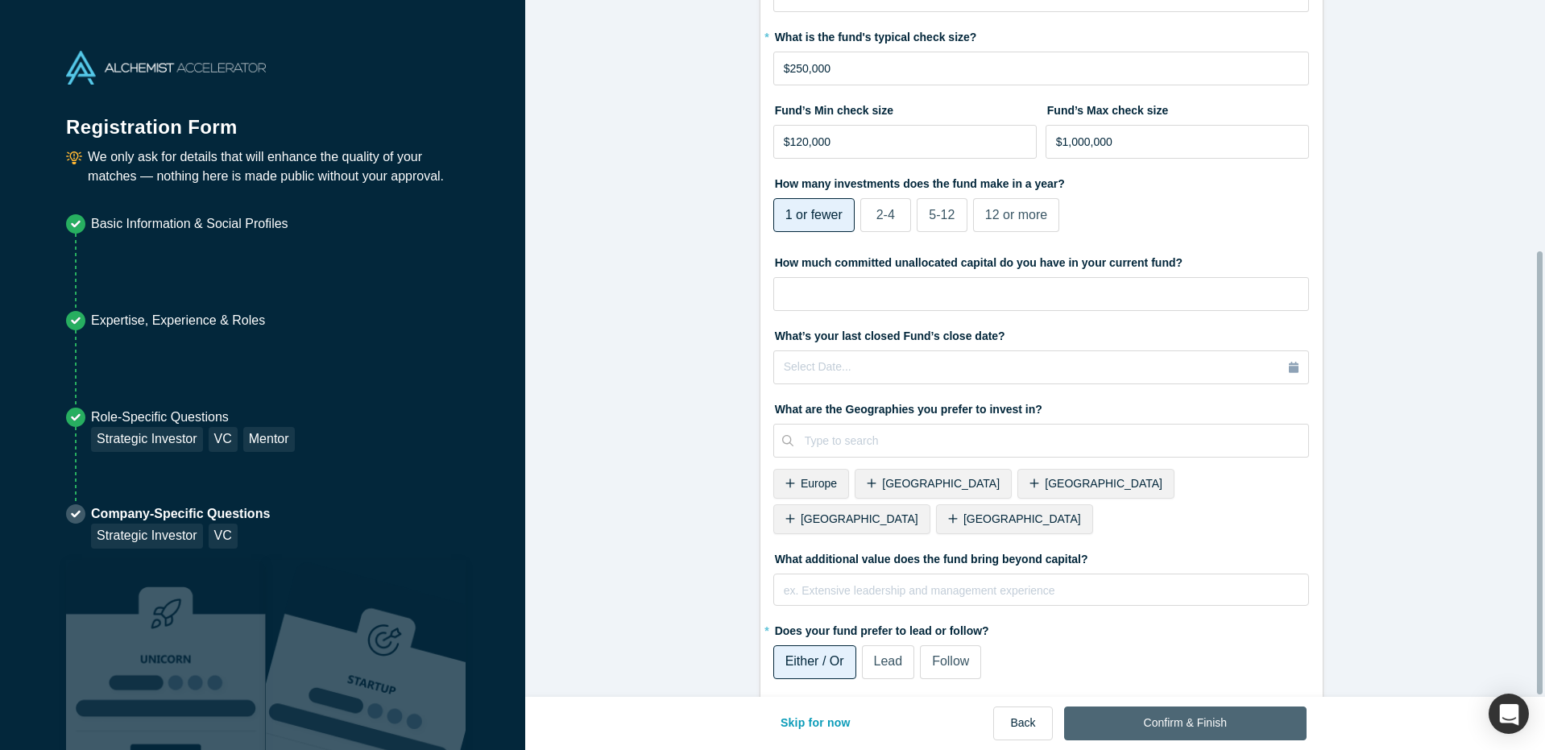
click at [1212, 722] on button "Confirm & Finish" at bounding box center [1185, 723] width 242 height 34
